Goal: Find specific page/section: Find specific page/section

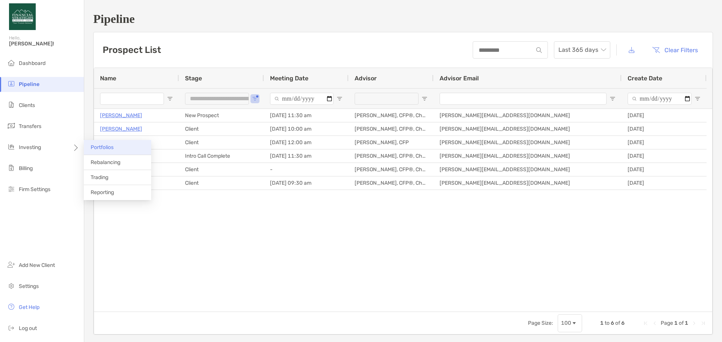
click at [98, 149] on span "Portfolios" at bounding box center [102, 147] width 23 height 6
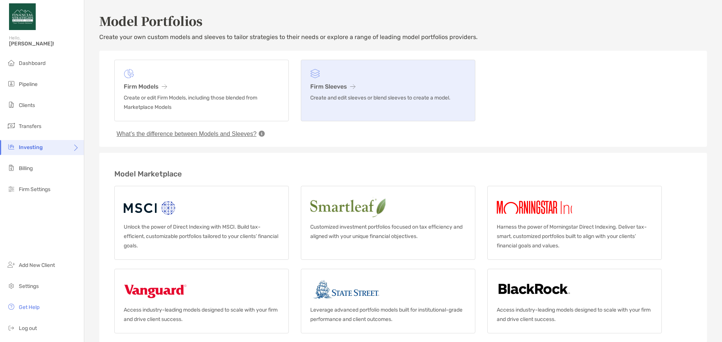
click at [342, 86] on h3 "Firm Sleeves" at bounding box center [388, 86] width 156 height 7
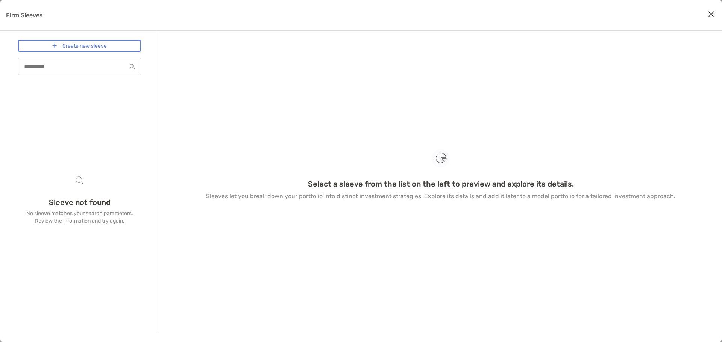
click at [707, 15] on button "Close modal" at bounding box center [710, 14] width 11 height 11
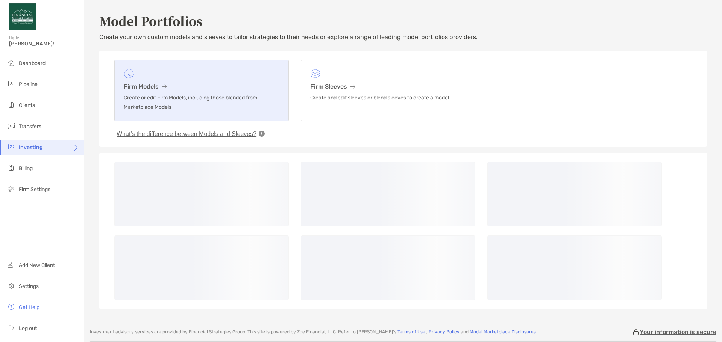
click at [181, 89] on h3 "Firm Models" at bounding box center [202, 86] width 156 height 7
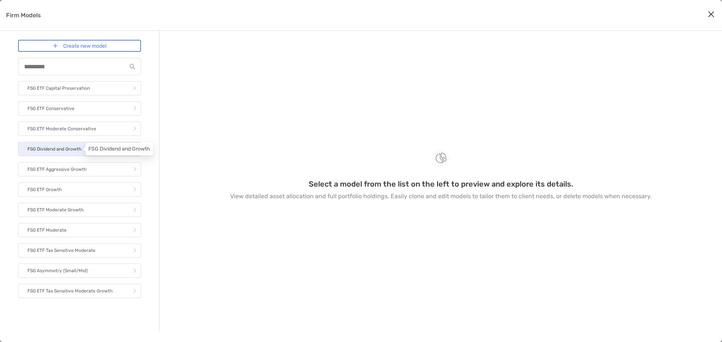
click at [57, 152] on p "FSG Dividend and Growth" at bounding box center [54, 149] width 54 height 9
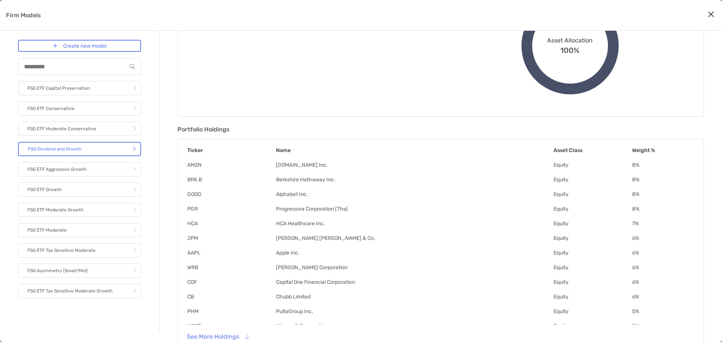
scroll to position [130, 0]
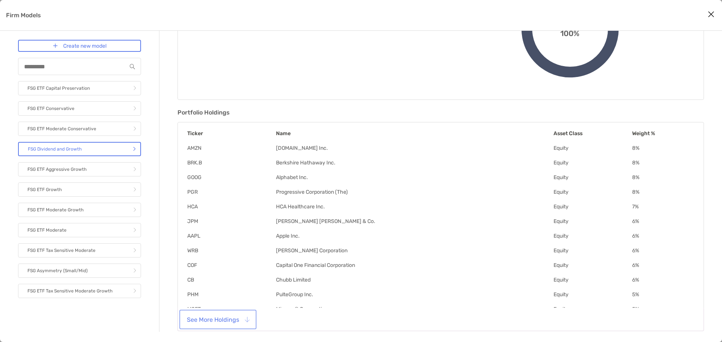
click at [226, 322] on button "See More Holdings" at bounding box center [218, 320] width 74 height 17
